Goal: Task Accomplishment & Management: Complete application form

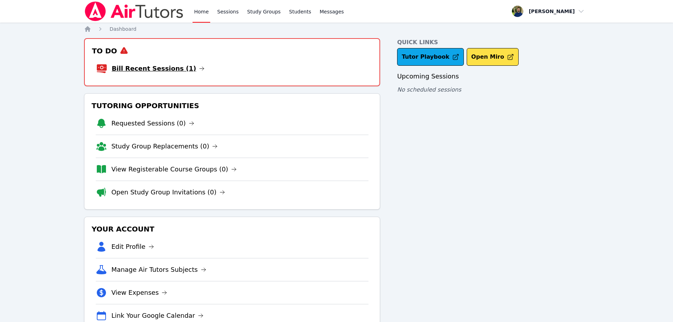
click at [166, 70] on link "Bill Recent Sessions (1)" at bounding box center [158, 69] width 93 height 10
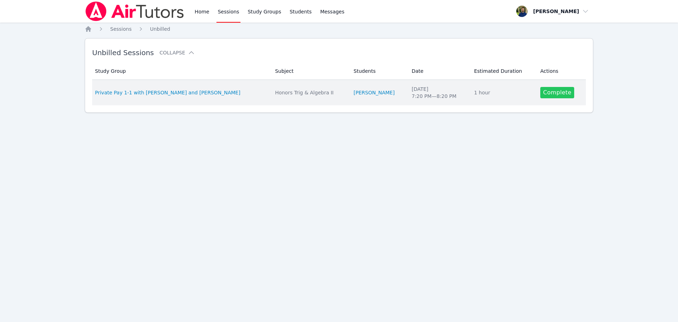
click at [546, 91] on link "Complete" at bounding box center [558, 92] width 34 height 11
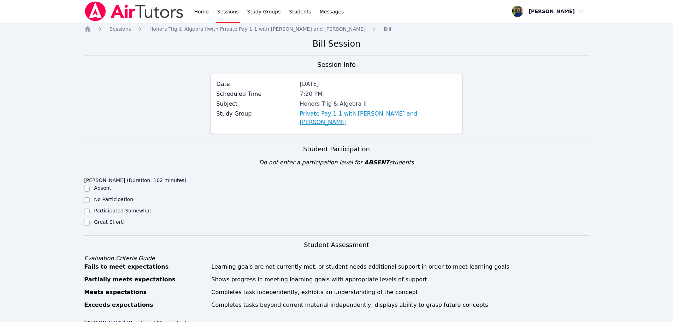
click at [329, 111] on link "Private Pay 1-1 with [PERSON_NAME] and [PERSON_NAME]" at bounding box center [378, 118] width 157 height 17
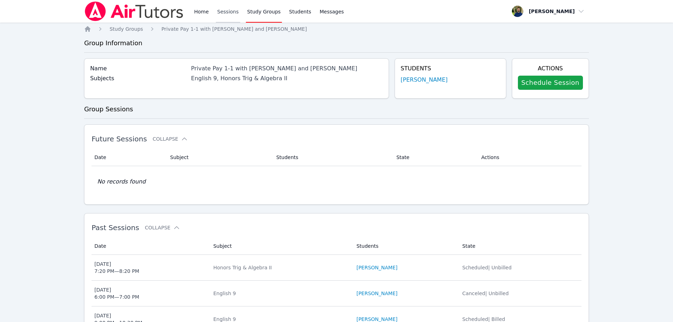
click at [216, 8] on link "Sessions" at bounding box center [228, 11] width 24 height 23
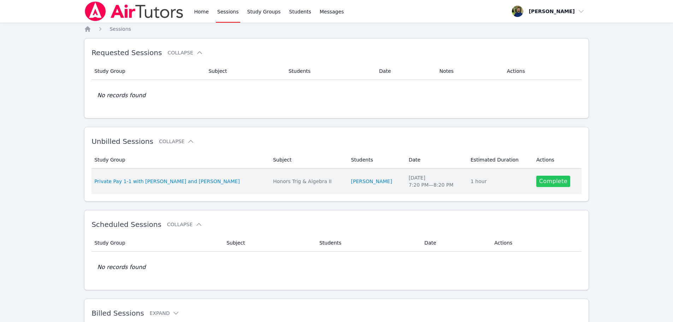
click at [545, 182] on link "Complete" at bounding box center [553, 181] width 34 height 11
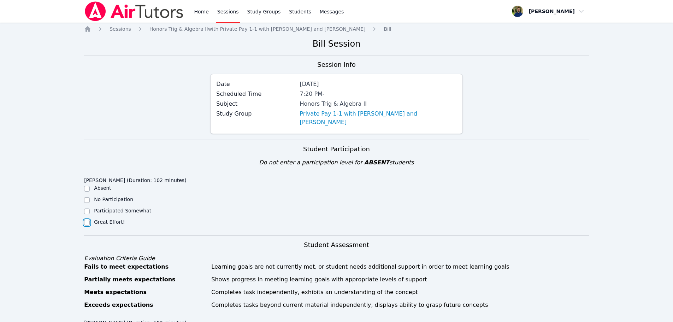
click at [86, 220] on input "Great Effort!" at bounding box center [87, 223] width 6 height 6
checkbox input "true"
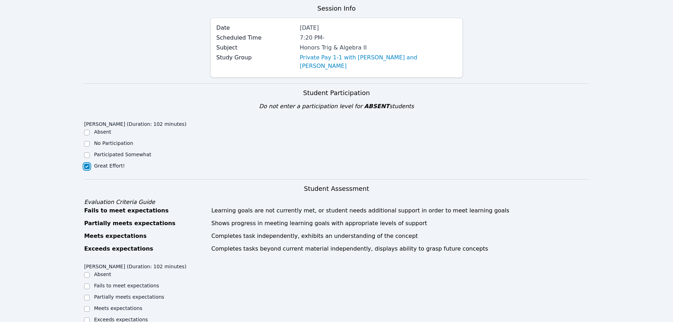
scroll to position [106, 0]
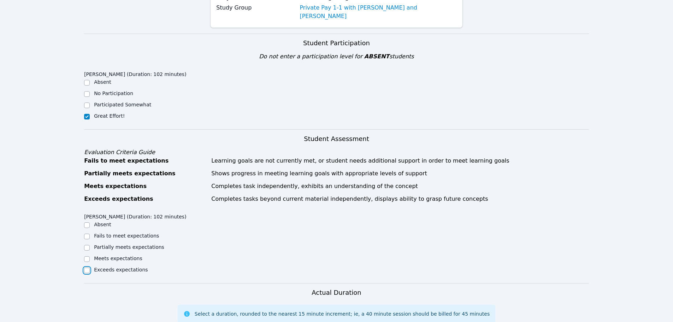
click at [86, 267] on input "Exceeds expectations" at bounding box center [87, 270] width 6 height 6
checkbox input "true"
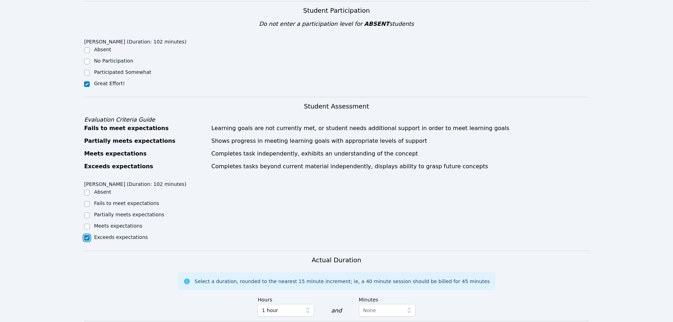
scroll to position [247, 0]
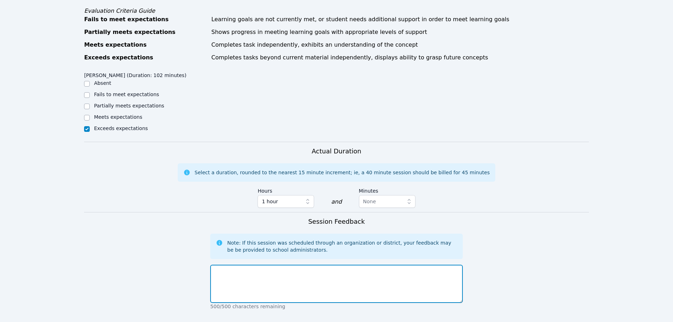
click at [338, 278] on textarea at bounding box center [336, 284] width 252 height 38
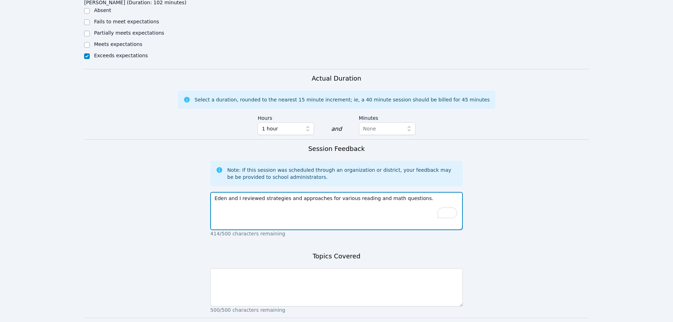
scroll to position [353, 0]
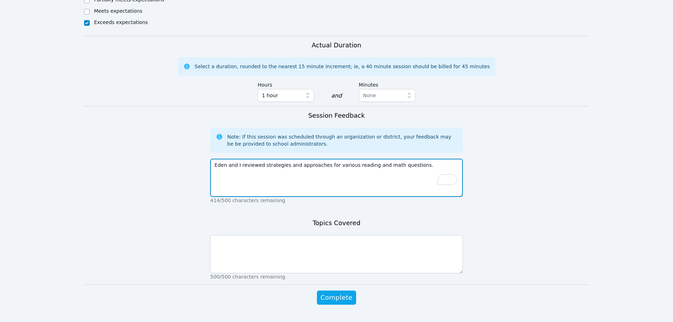
type textarea "Eden and I reviewed strategies and approaches for various reading and math ques…"
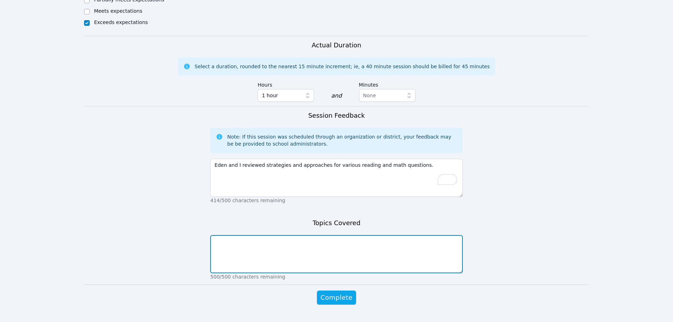
click at [324, 238] on textarea at bounding box center [336, 254] width 252 height 38
type textarea "Reading, trig, and advanced algebra"
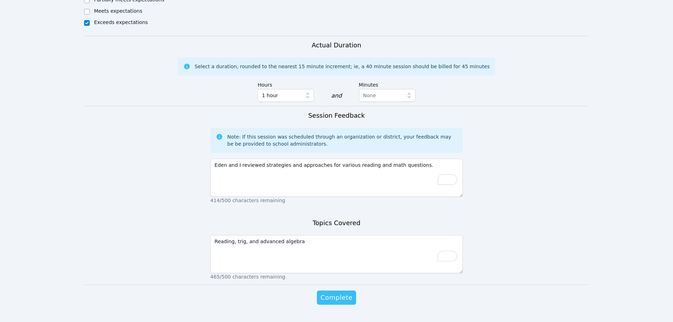
click at [339, 293] on span "Complete" at bounding box center [336, 298] width 32 height 10
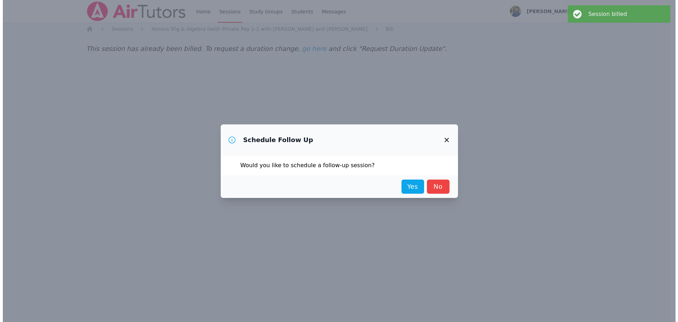
scroll to position [0, 0]
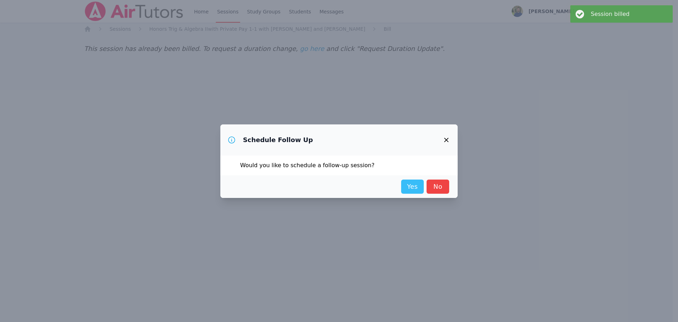
click at [413, 188] on link "Yes" at bounding box center [412, 186] width 23 height 14
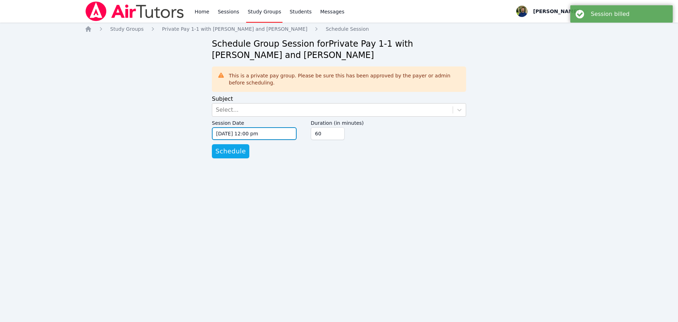
click at [282, 132] on input "[DATE] 12:00 pm" at bounding box center [254, 133] width 85 height 13
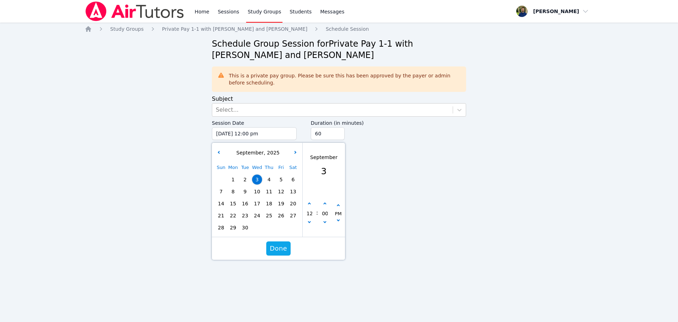
click at [290, 178] on div "Sun Mon Tue Wed Thu Fri Sat 1 2 3 4 5 6 7 8 9 10 11 12 13 14 15 16 17 18 19 20 …" at bounding box center [257, 197] width 84 height 72
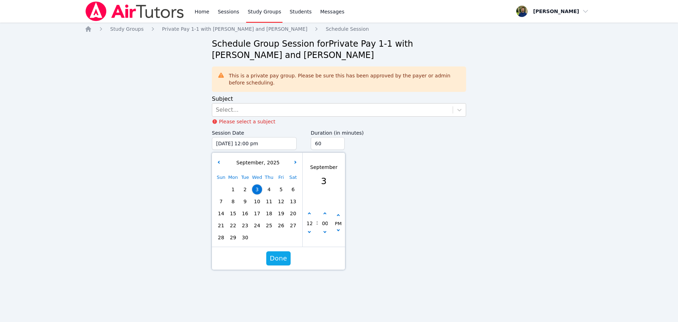
click at [292, 192] on span "6" at bounding box center [293, 189] width 10 height 10
click at [311, 213] on button "button" at bounding box center [309, 213] width 7 height 7
type input "[DATE] 01:00 pm"
type input "01"
click at [311, 213] on button "button" at bounding box center [309, 213] width 7 height 7
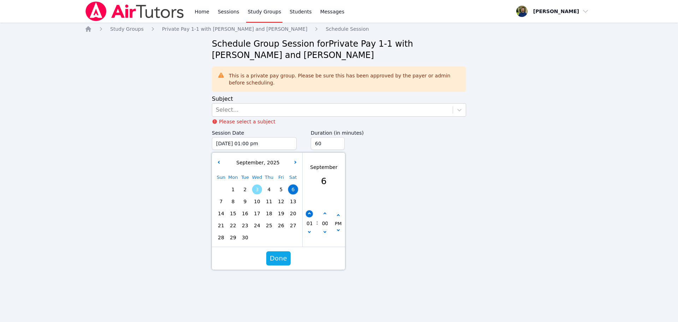
type input "[DATE] 02:00 pm"
type input "02"
click at [311, 213] on button "button" at bounding box center [309, 213] width 7 height 7
type input "[DATE] 03:00 pm"
type input "03"
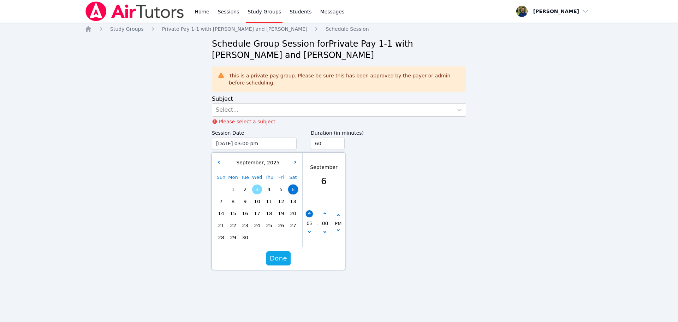
click at [311, 214] on button "button" at bounding box center [309, 213] width 7 height 7
type input "[DATE] 04:00 pm"
type input "04"
click at [311, 231] on button "button" at bounding box center [309, 232] width 7 height 7
type input "[DATE] 03:00 pm"
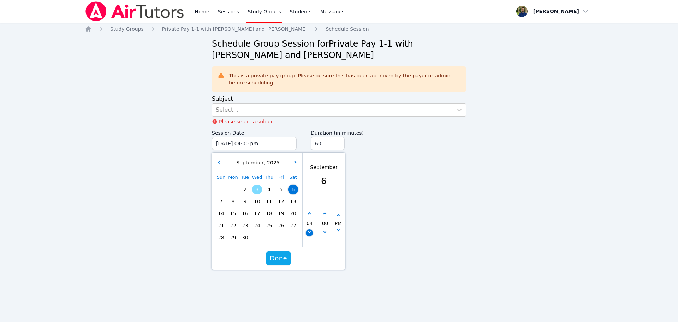
type input "03"
click at [368, 188] on div "Home Sessions Study Groups Students Messages Open user menu [PERSON_NAME] Open …" at bounding box center [339, 161] width 678 height 322
click at [287, 262] on button "Done" at bounding box center [278, 258] width 24 height 14
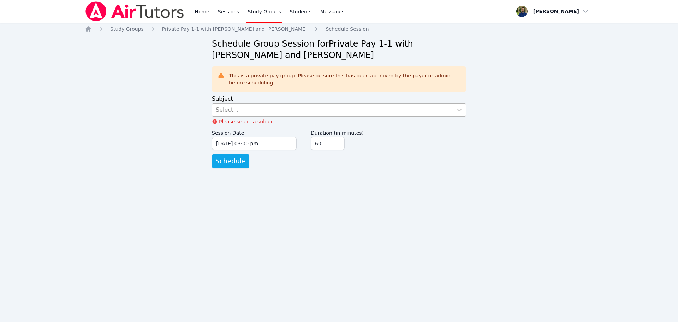
click at [277, 113] on div "Select..." at bounding box center [332, 110] width 241 height 13
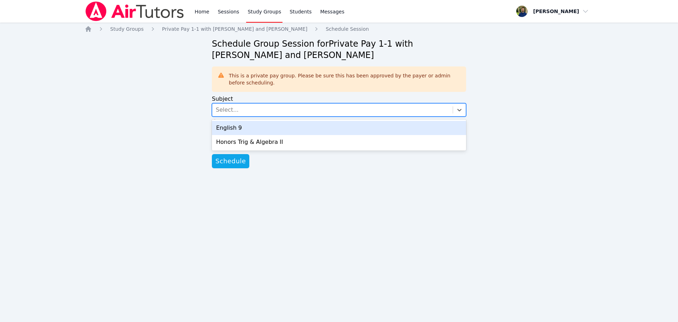
click at [267, 130] on div "English 9" at bounding box center [339, 128] width 254 height 14
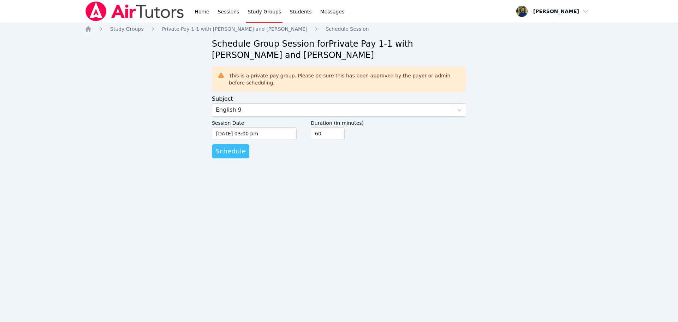
click at [237, 152] on span "Schedule" at bounding box center [231, 151] width 30 height 10
